Goal: Information Seeking & Learning: Learn about a topic

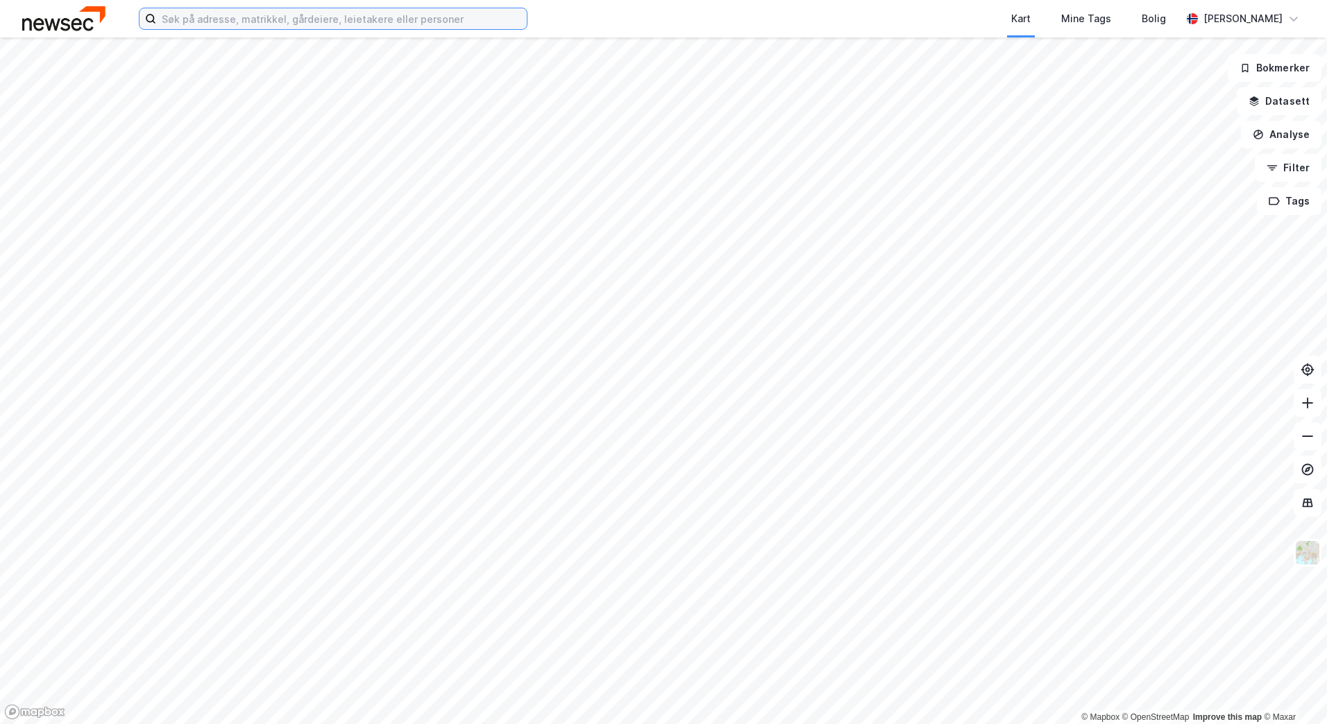
click at [227, 27] on input at bounding box center [341, 18] width 370 height 21
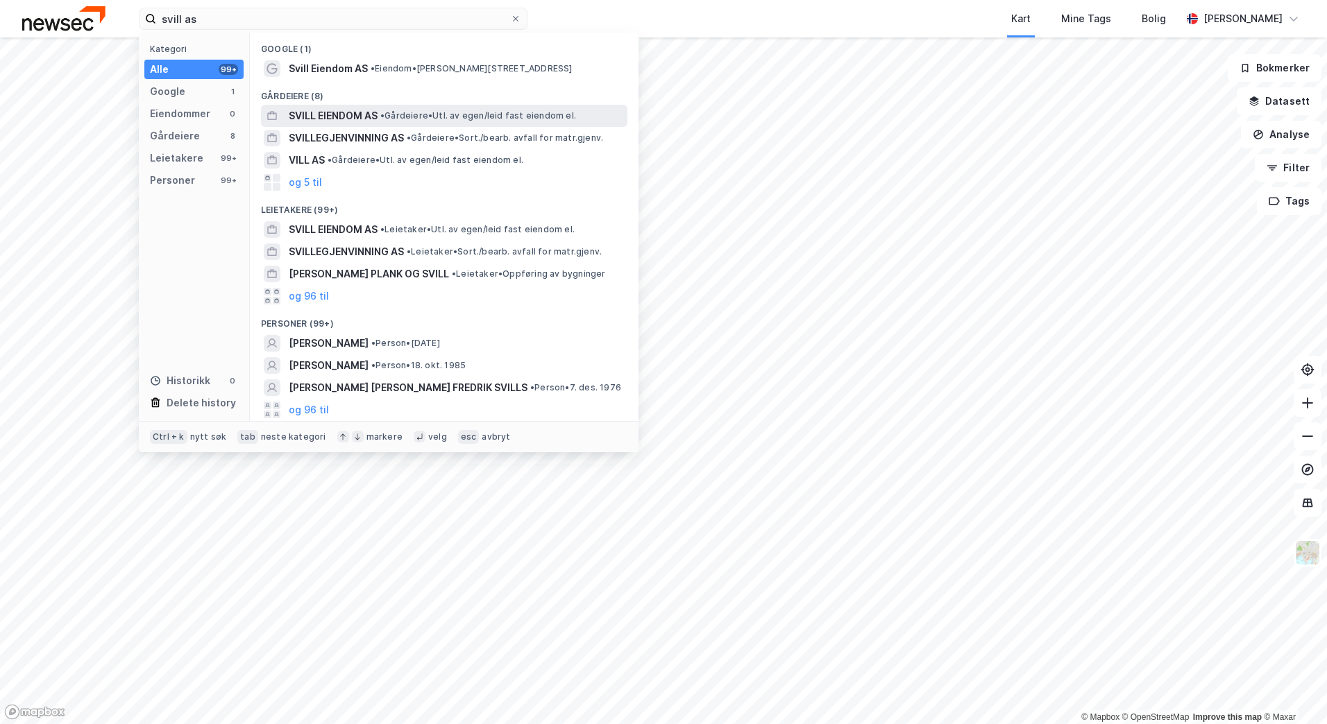
click at [332, 110] on span "SVILL EIENDOM AS" at bounding box center [333, 116] width 89 height 17
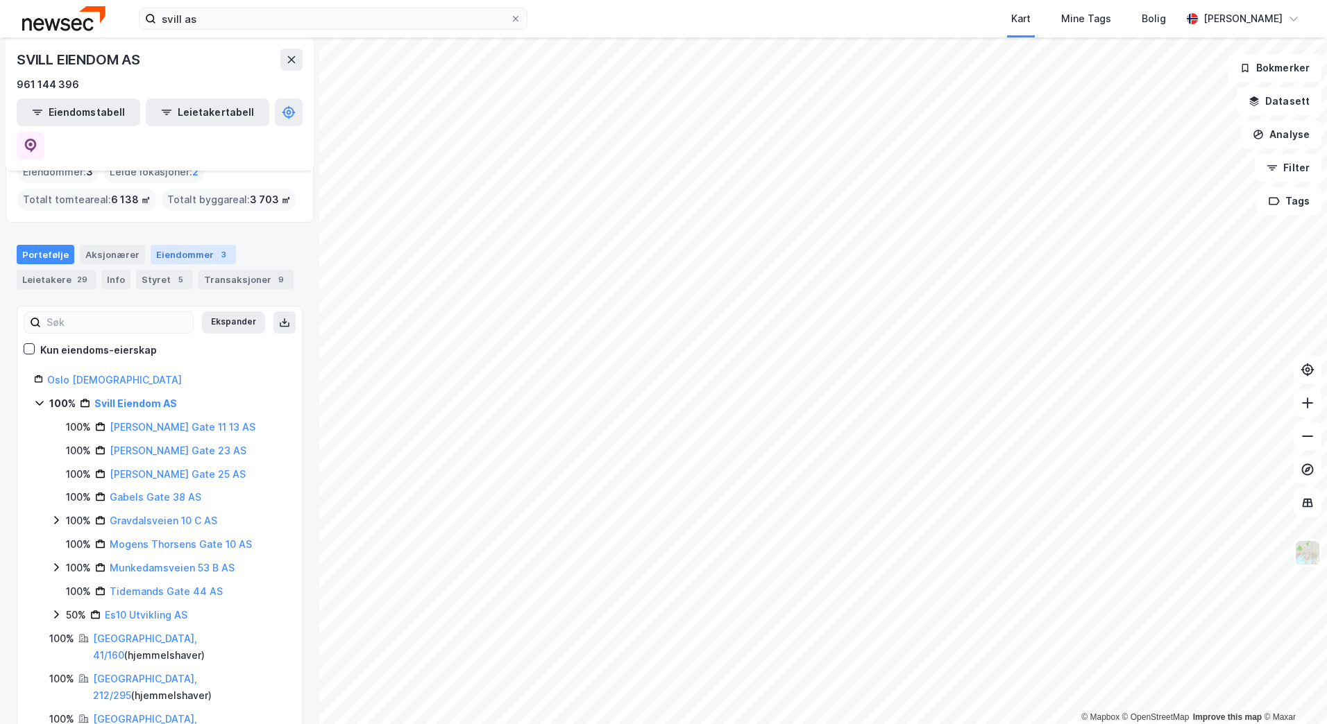
scroll to position [26, 0]
click at [157, 539] on link "Mogens Thorsens Gate 10 AS" at bounding box center [181, 545] width 142 height 12
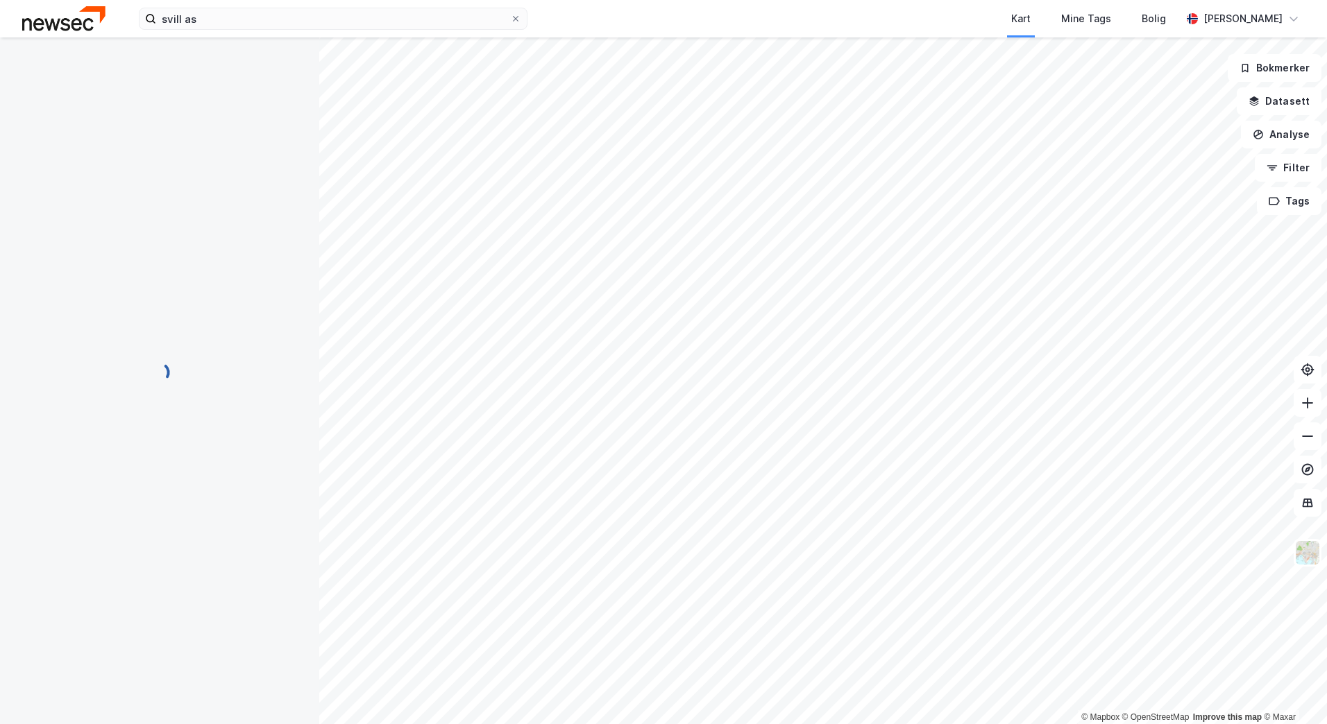
scroll to position [0, 0]
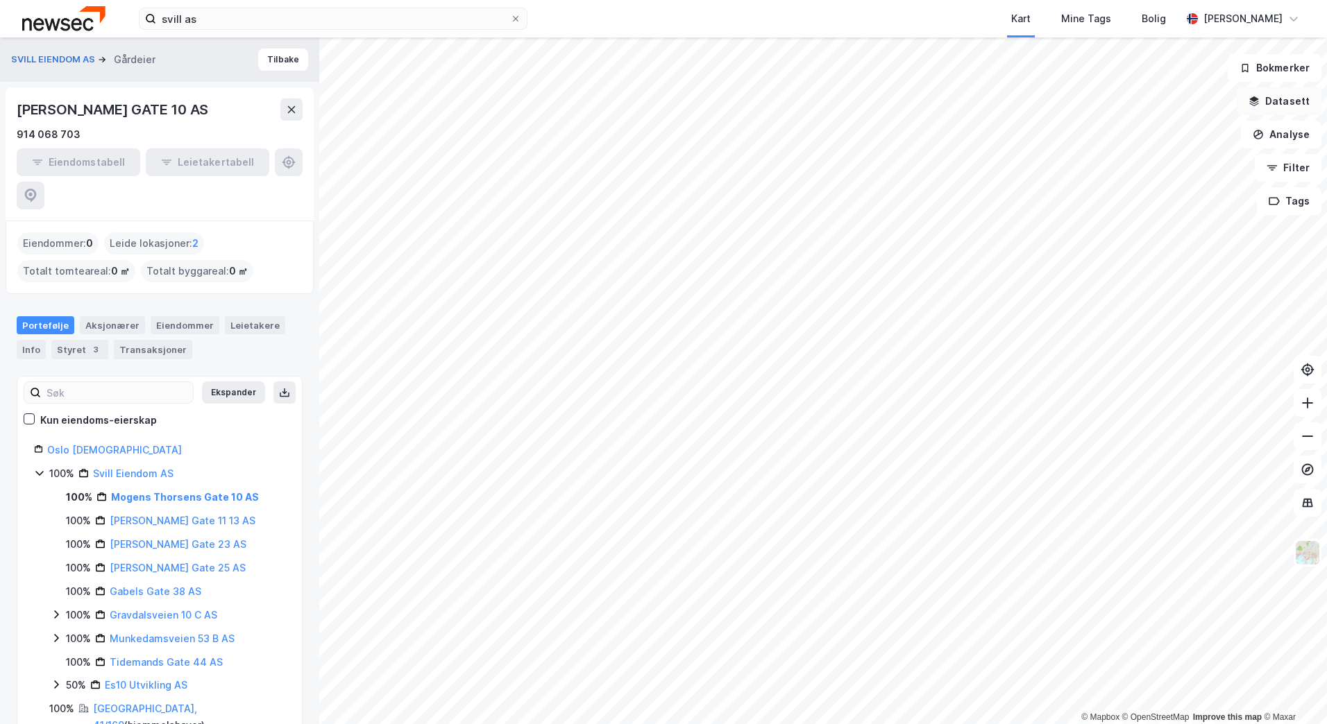
click at [1291, 101] on button "Datasett" at bounding box center [1278, 101] width 85 height 28
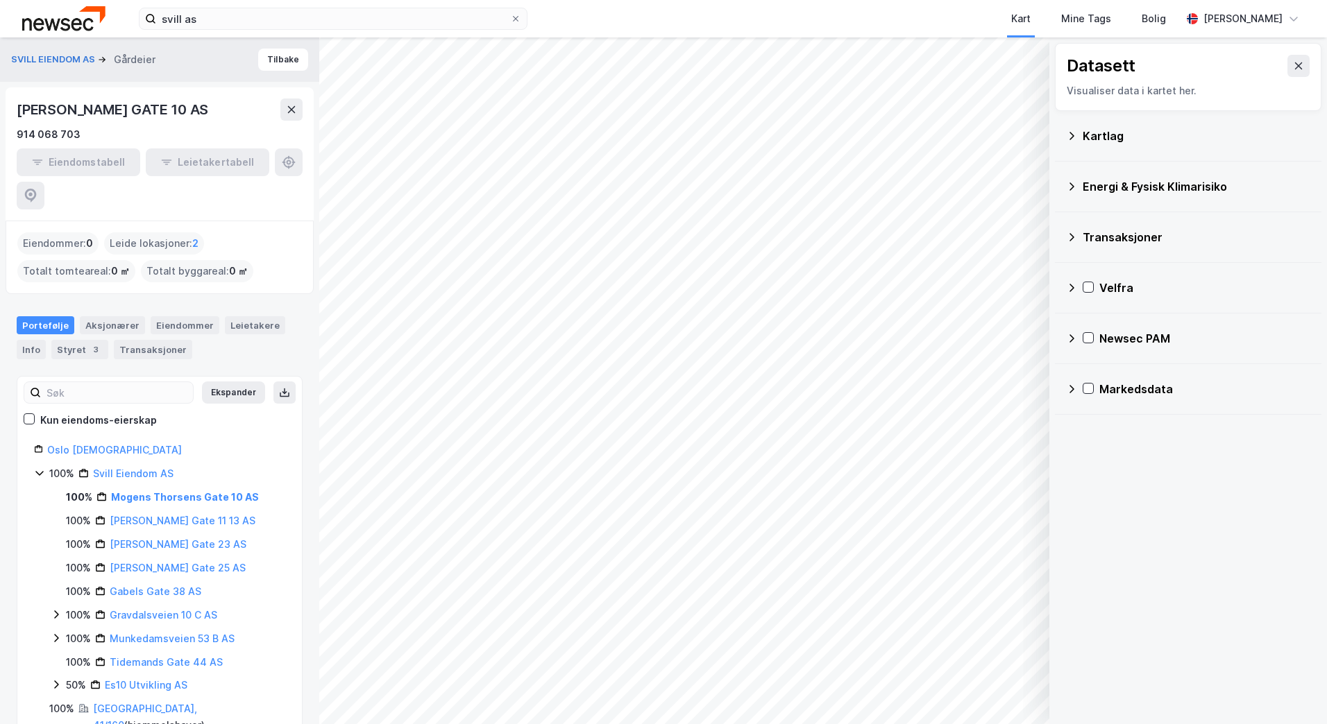
click at [1067, 187] on icon at bounding box center [1071, 186] width 11 height 11
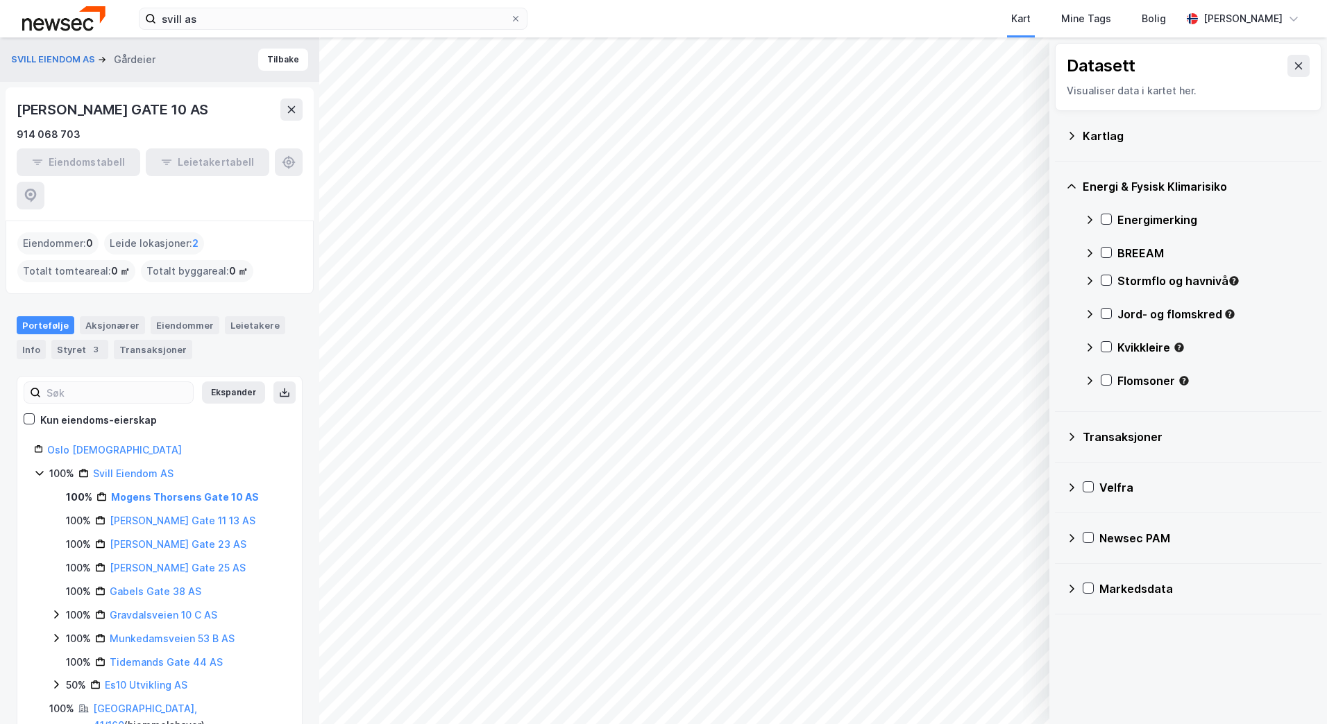
click at [1090, 222] on icon at bounding box center [1089, 219] width 11 height 11
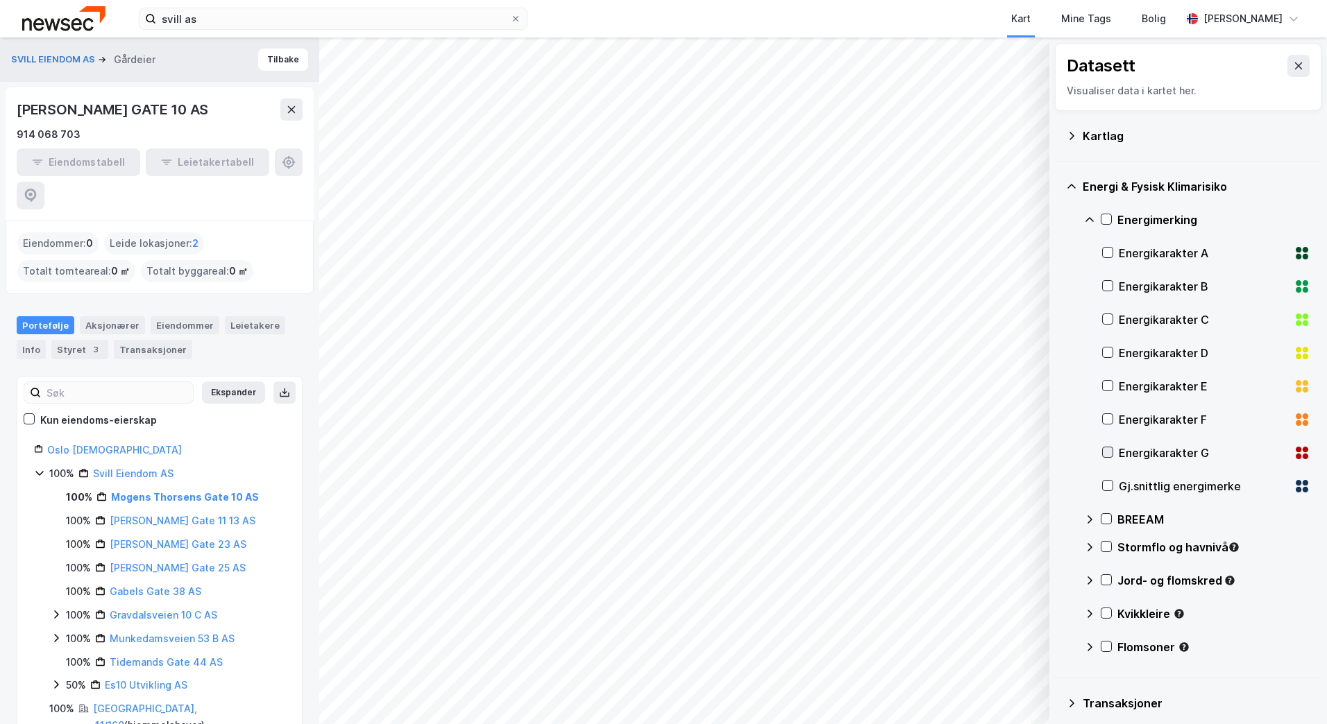
click at [1109, 449] on icon at bounding box center [1107, 452] width 10 height 10
click at [1105, 422] on icon at bounding box center [1107, 419] width 10 height 10
click at [1106, 385] on icon at bounding box center [1107, 386] width 10 height 10
click at [1287, 57] on button at bounding box center [1298, 66] width 22 height 22
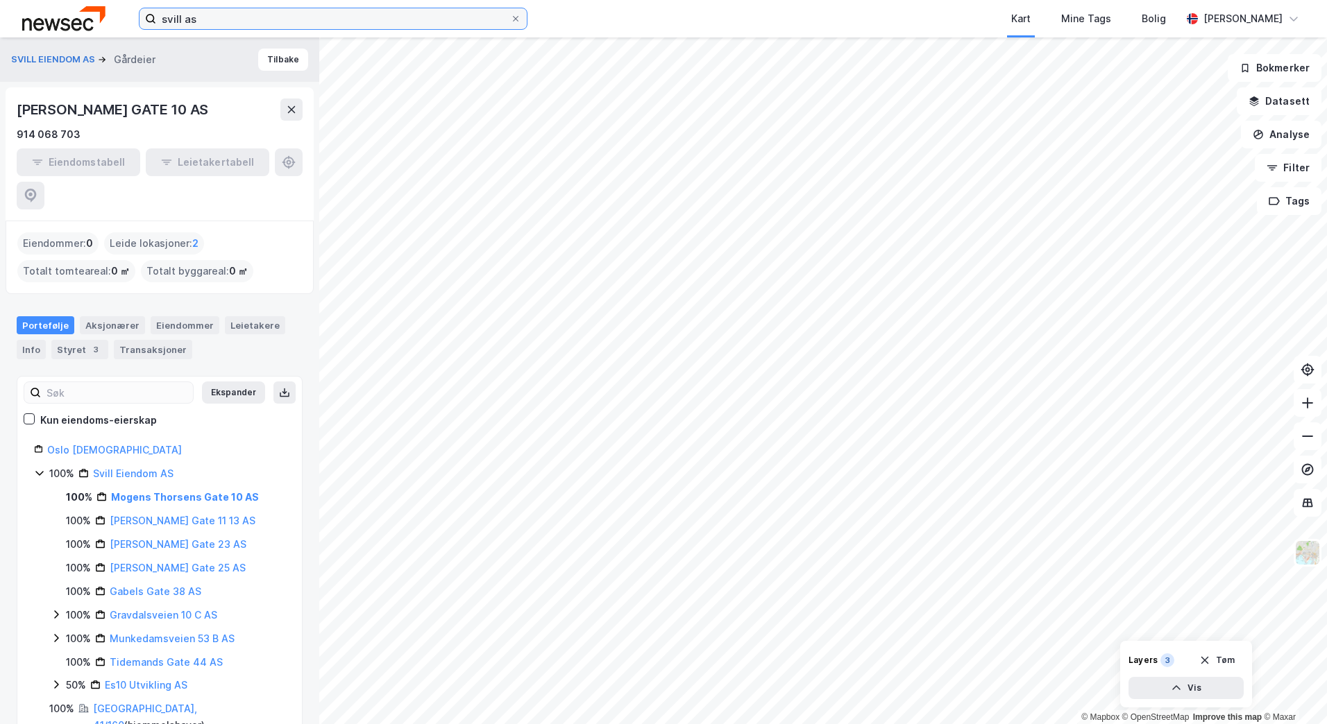
click at [402, 23] on input "svill as" at bounding box center [333, 18] width 354 height 21
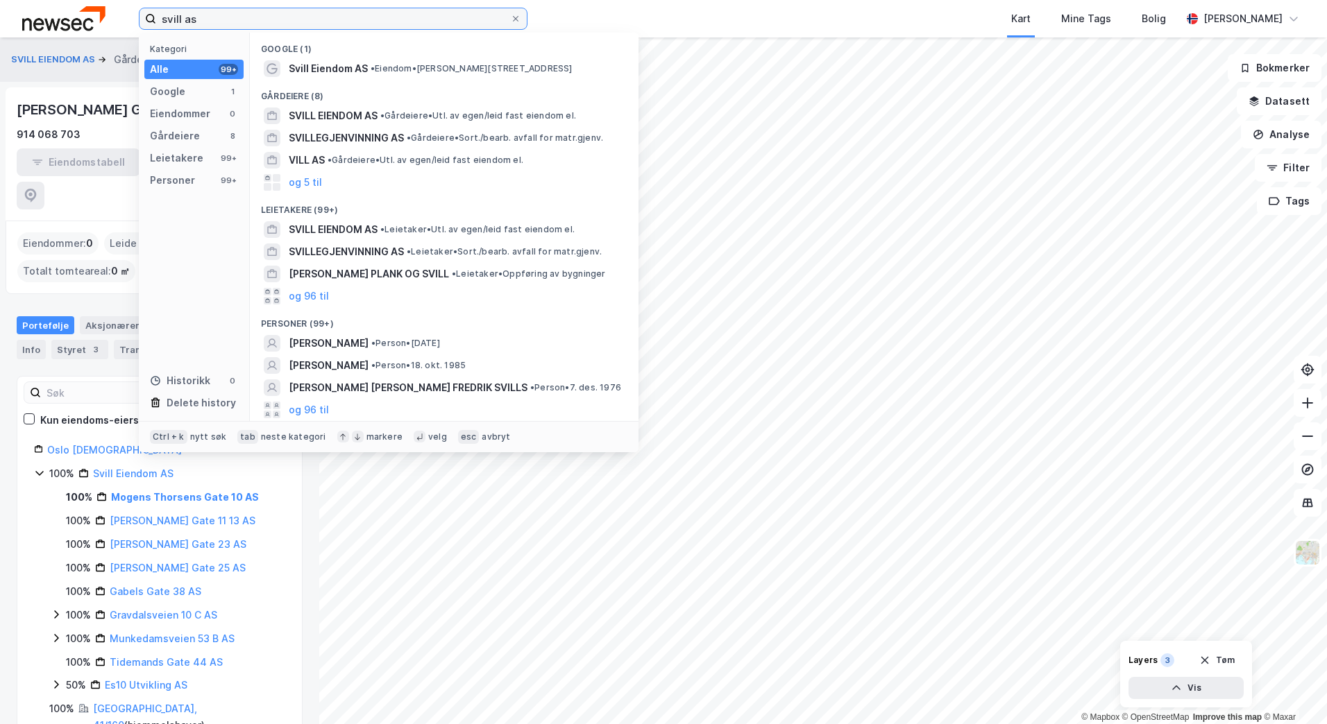
click at [402, 23] on input "svill as" at bounding box center [333, 18] width 354 height 21
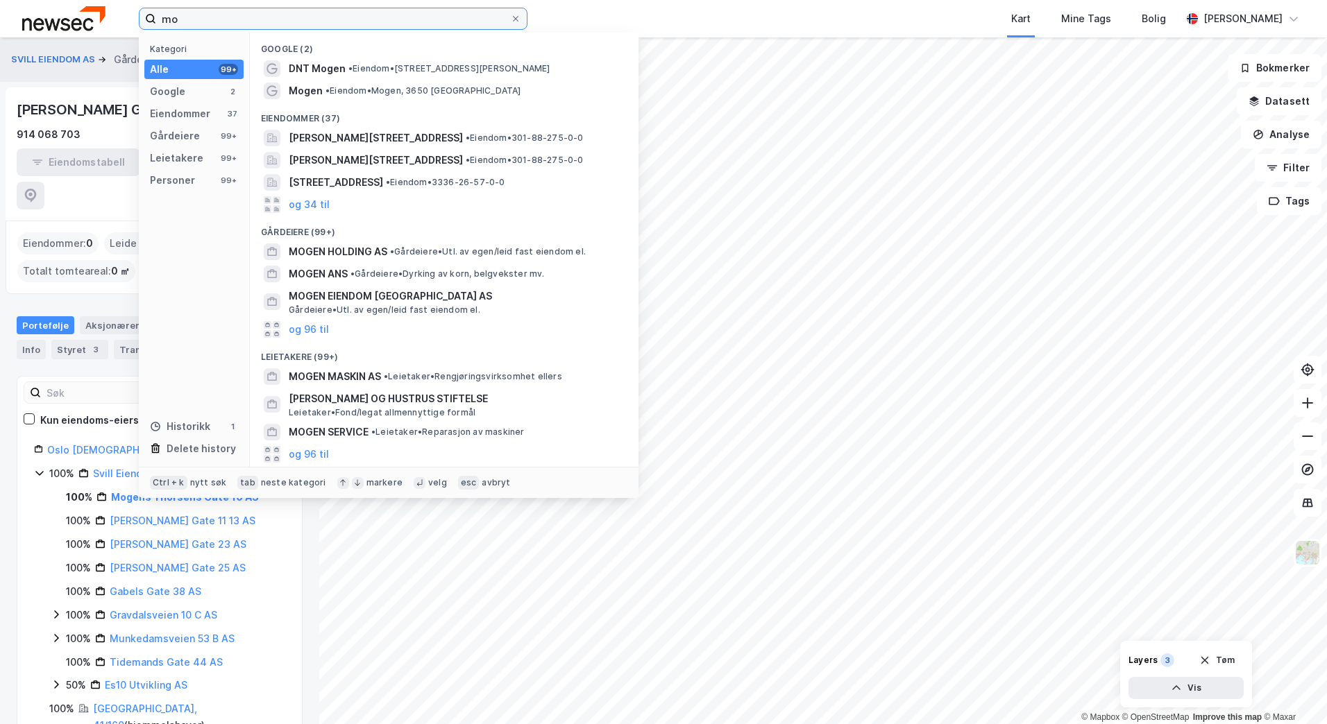
type input "m"
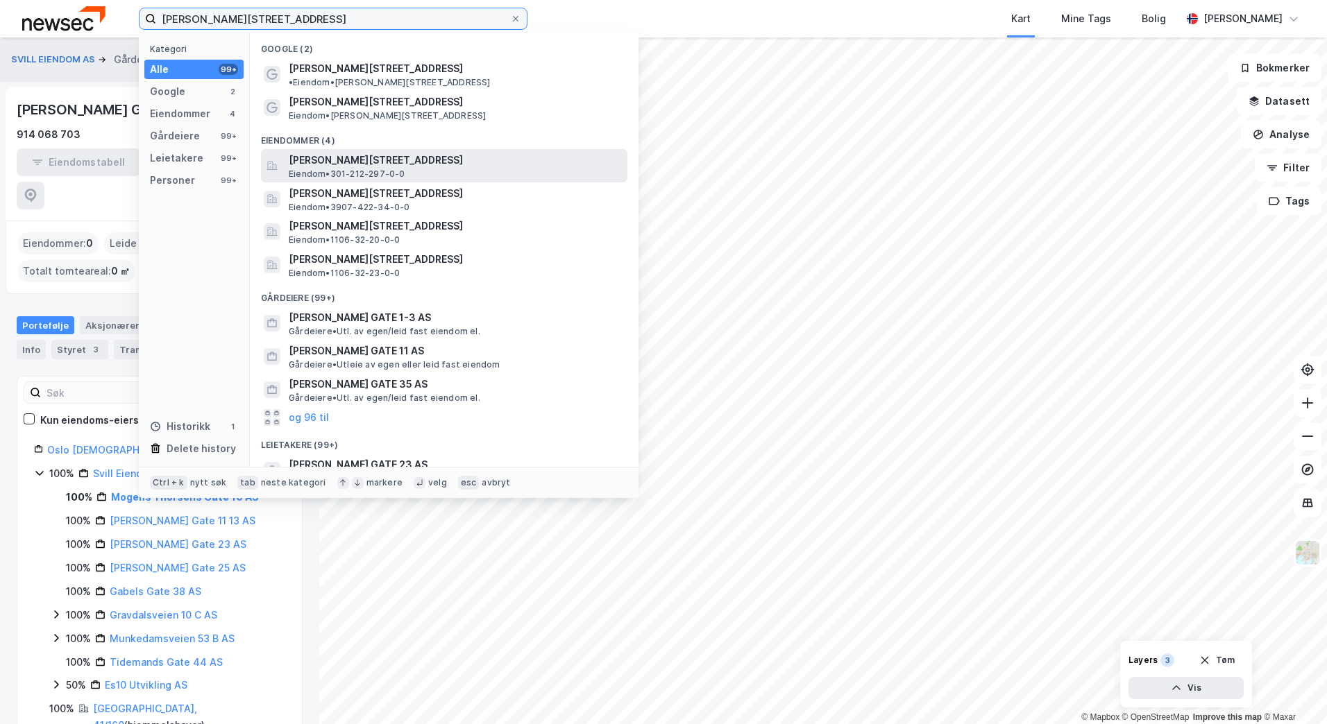
type input "[PERSON_NAME][STREET_ADDRESS]"
click at [359, 154] on span "[PERSON_NAME][STREET_ADDRESS]" at bounding box center [455, 160] width 333 height 17
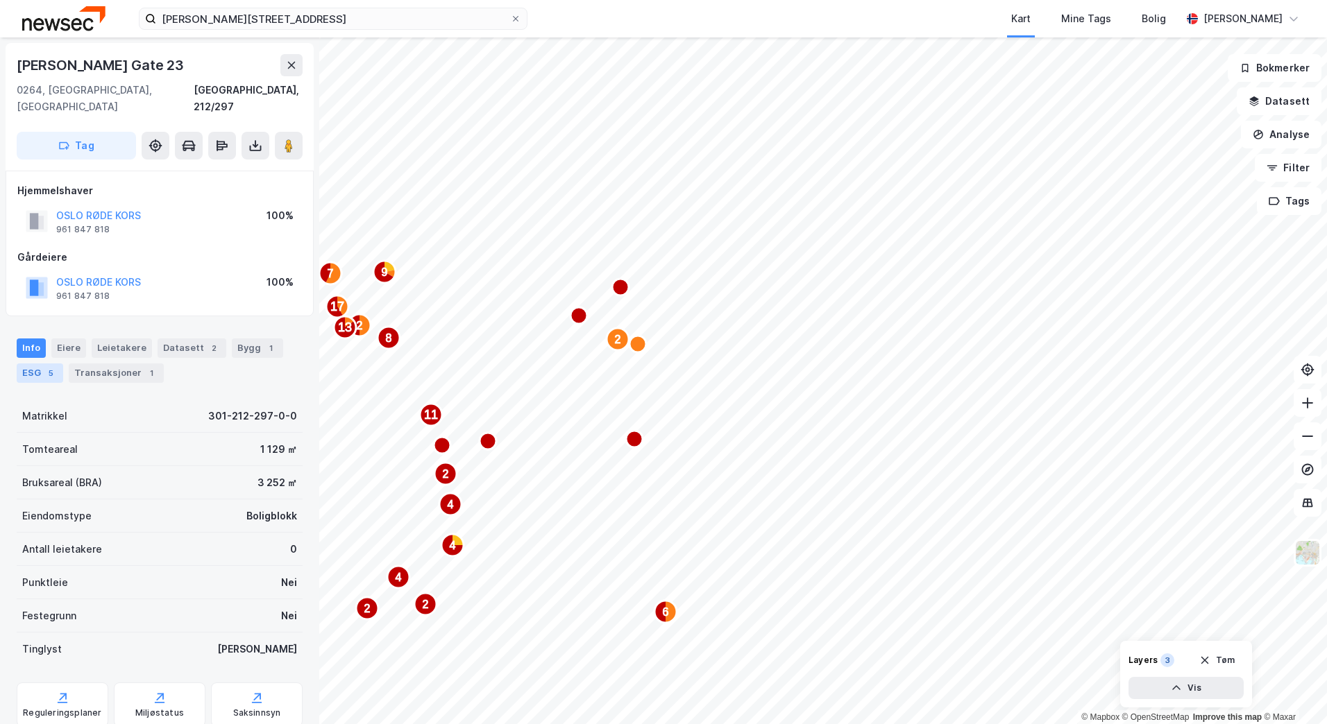
click at [46, 366] on div "5" at bounding box center [51, 373] width 14 height 14
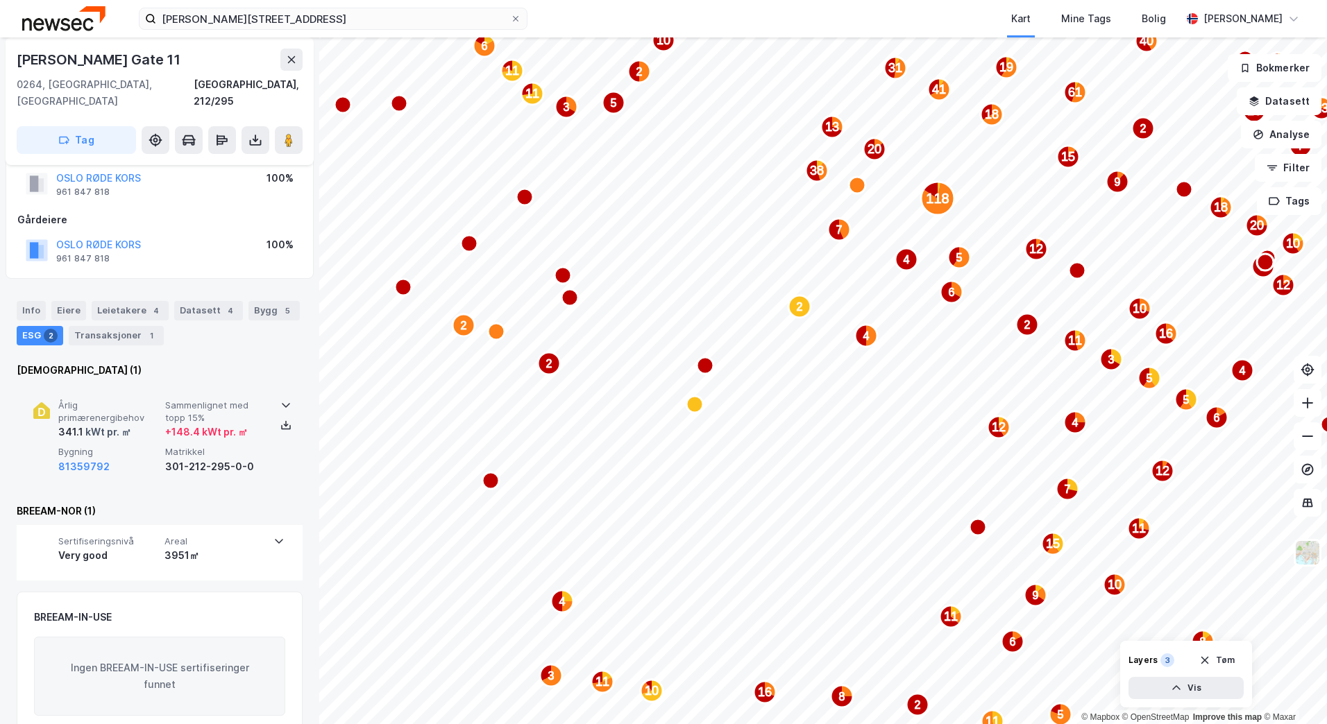
scroll to position [46, 0]
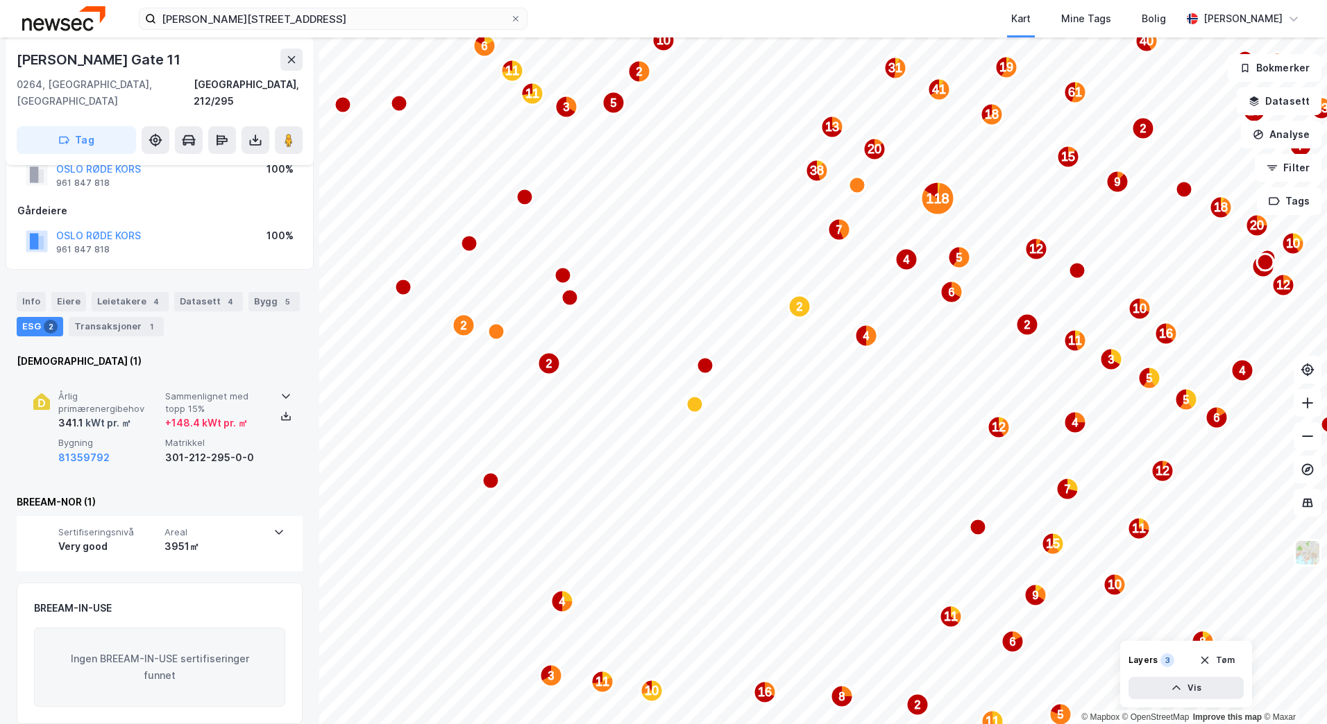
click at [280, 389] on div at bounding box center [280, 408] width 11 height 39
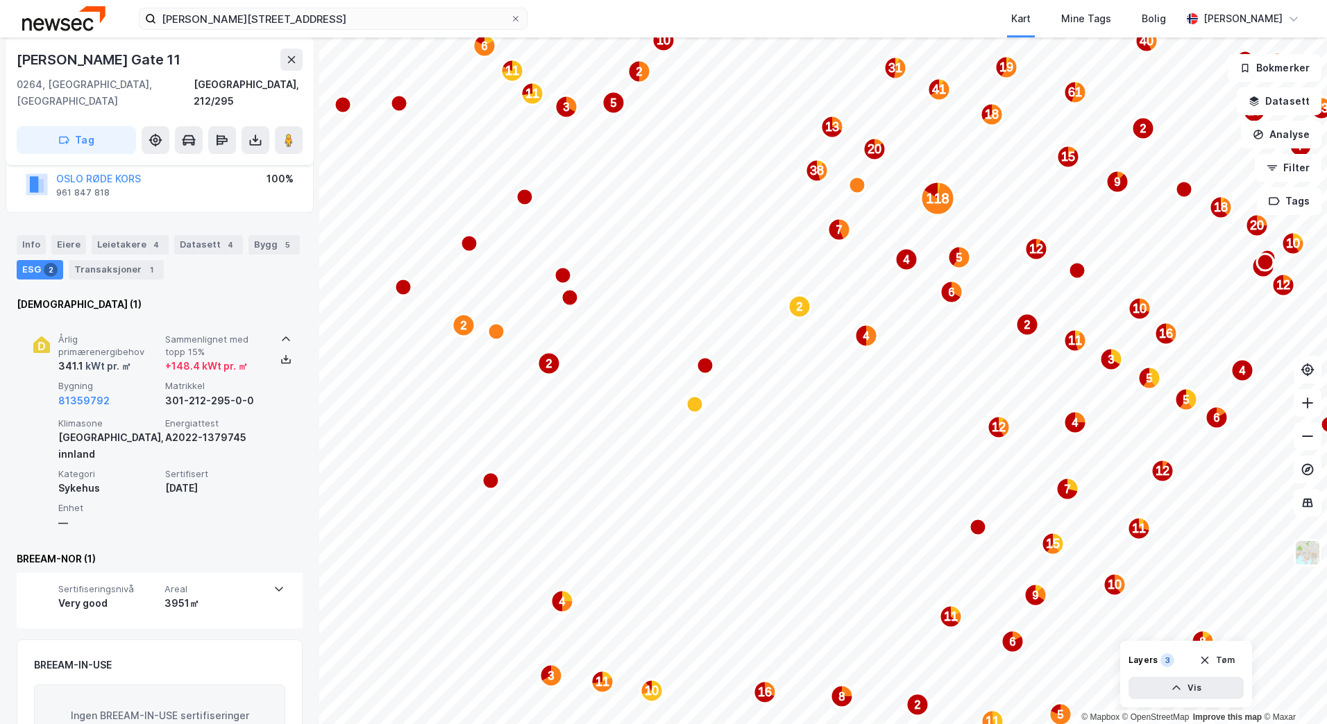
scroll to position [104, 0]
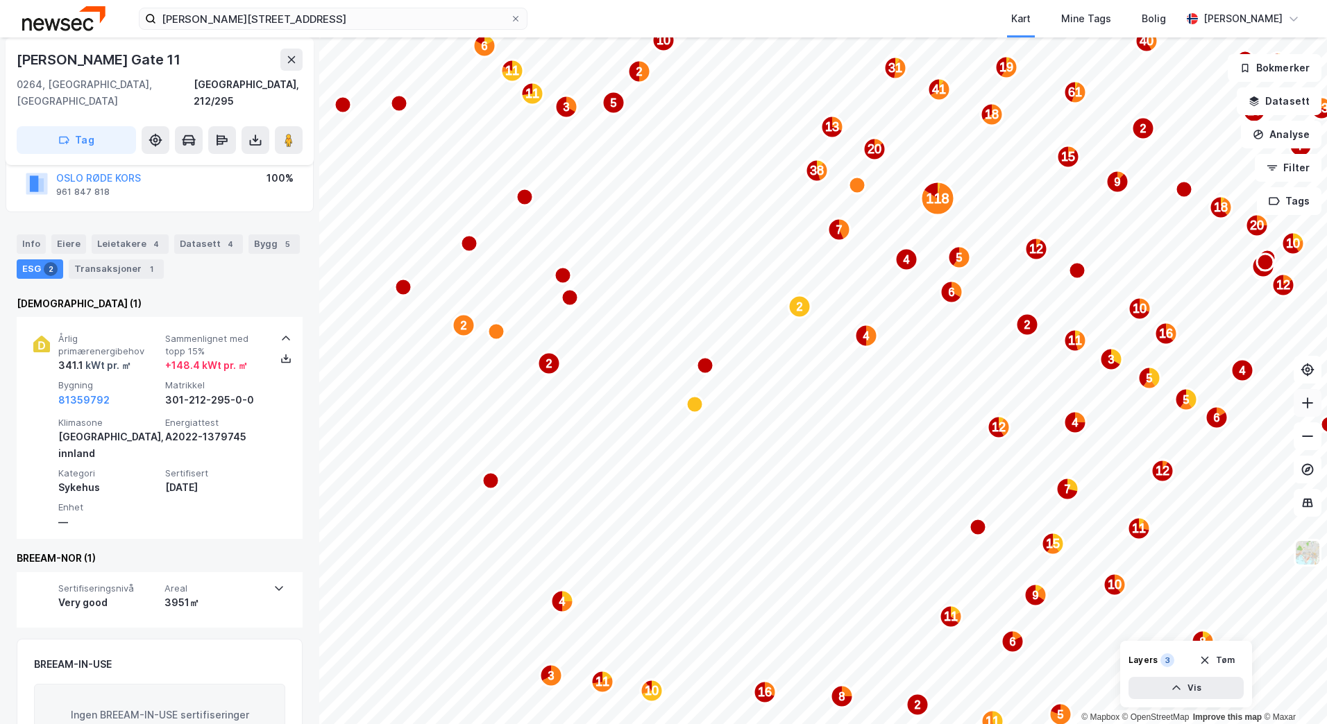
click at [1308, 405] on icon at bounding box center [1307, 403] width 14 height 14
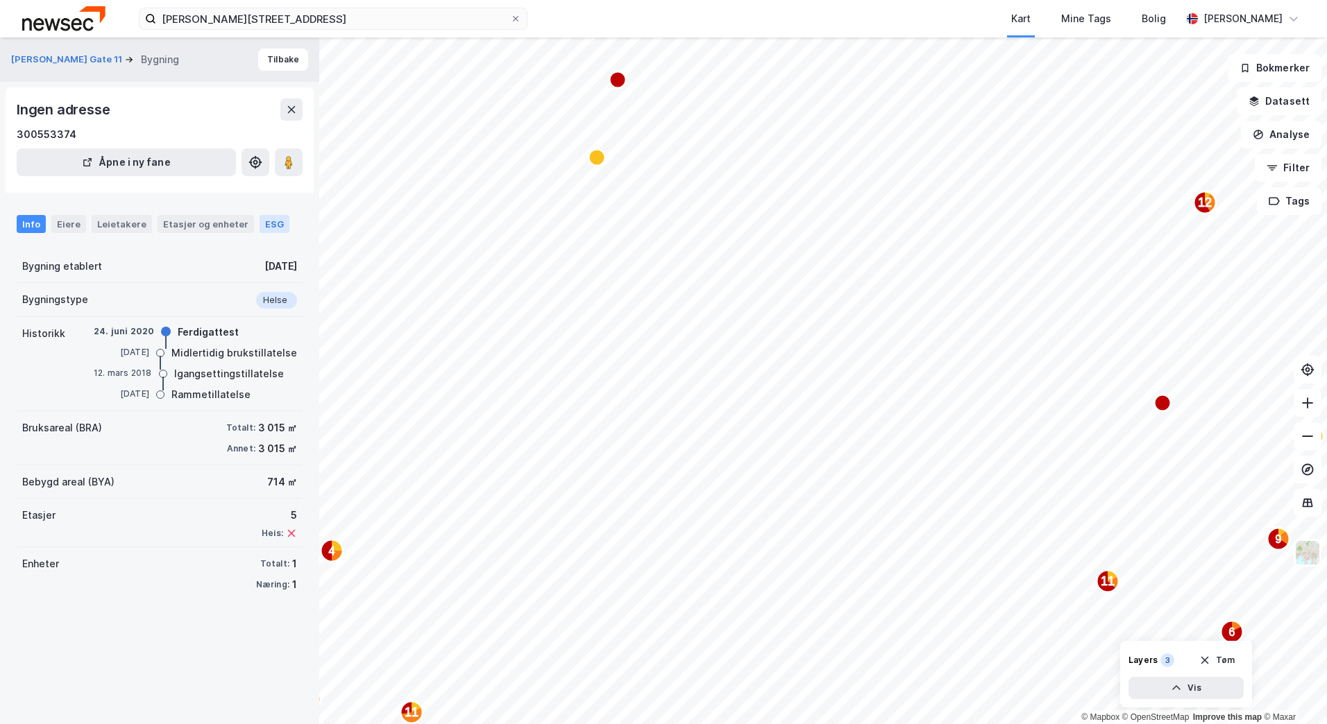
click at [260, 223] on div "ESG" at bounding box center [274, 224] width 30 height 18
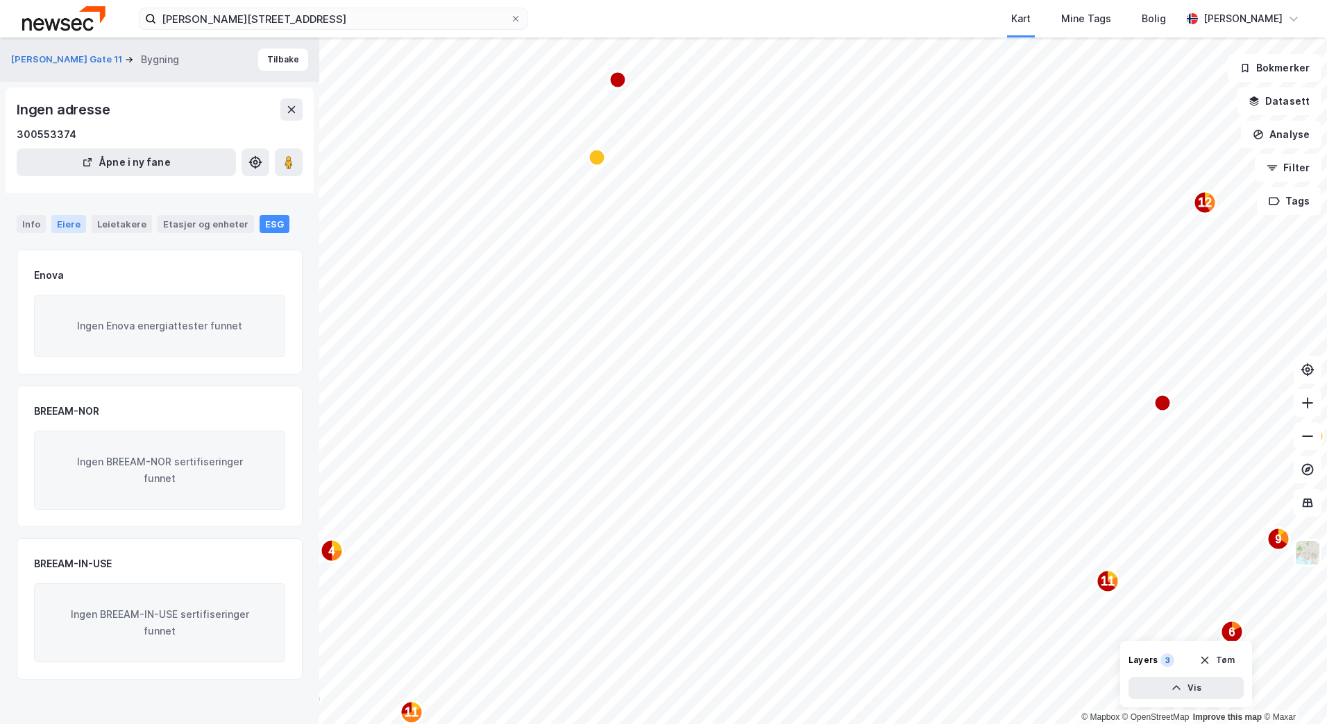
click at [66, 221] on div "Eiere" at bounding box center [68, 224] width 35 height 18
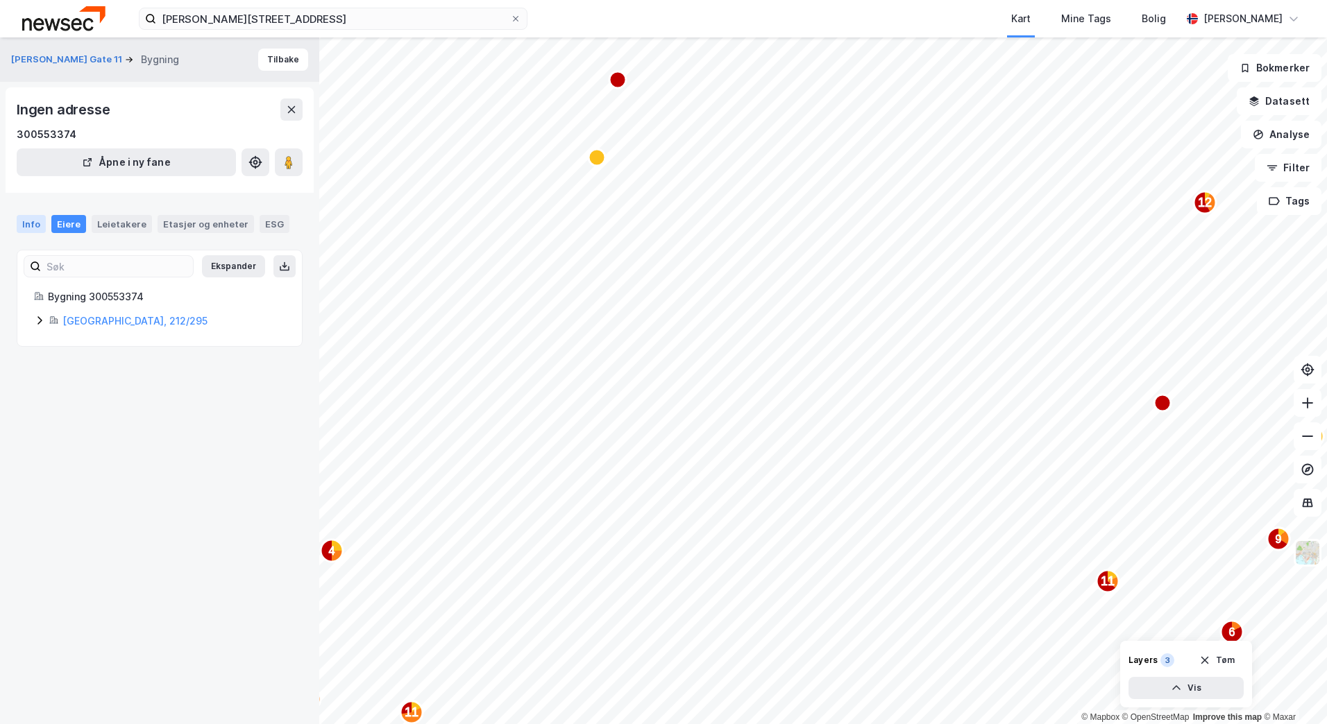
click at [31, 216] on div "Info" at bounding box center [31, 224] width 29 height 18
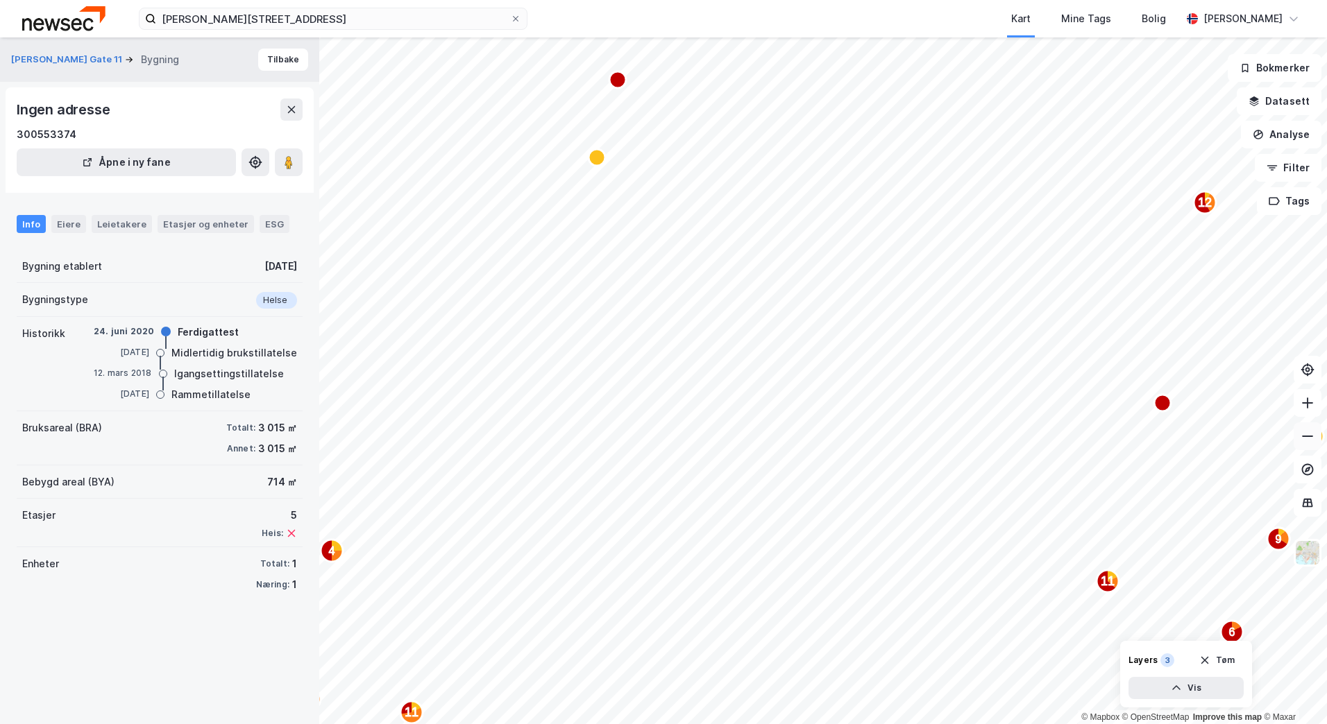
click at [1311, 433] on icon at bounding box center [1307, 436] width 14 height 14
